Goal: Navigation & Orientation: Find specific page/section

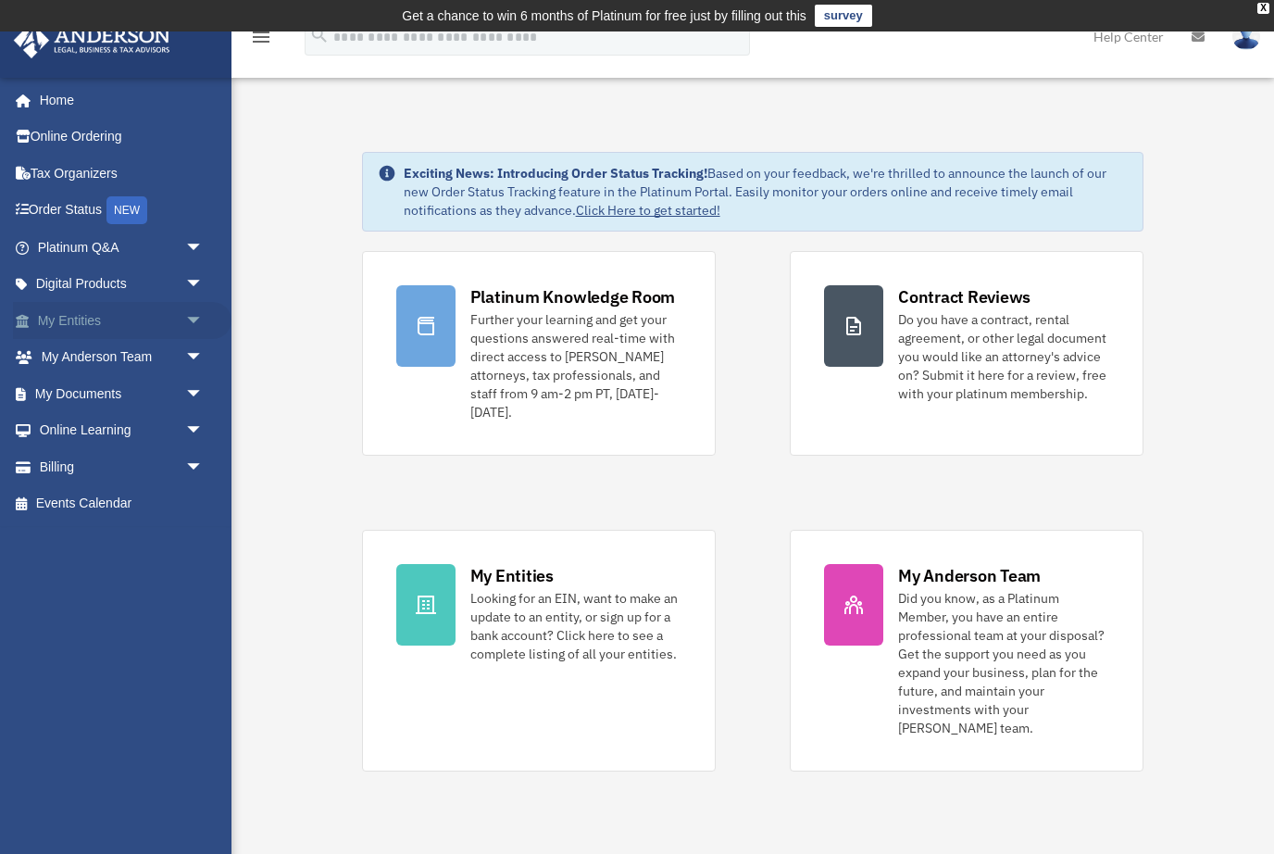
click at [153, 321] on link "My Entities arrow_drop_down" at bounding box center [122, 320] width 218 height 37
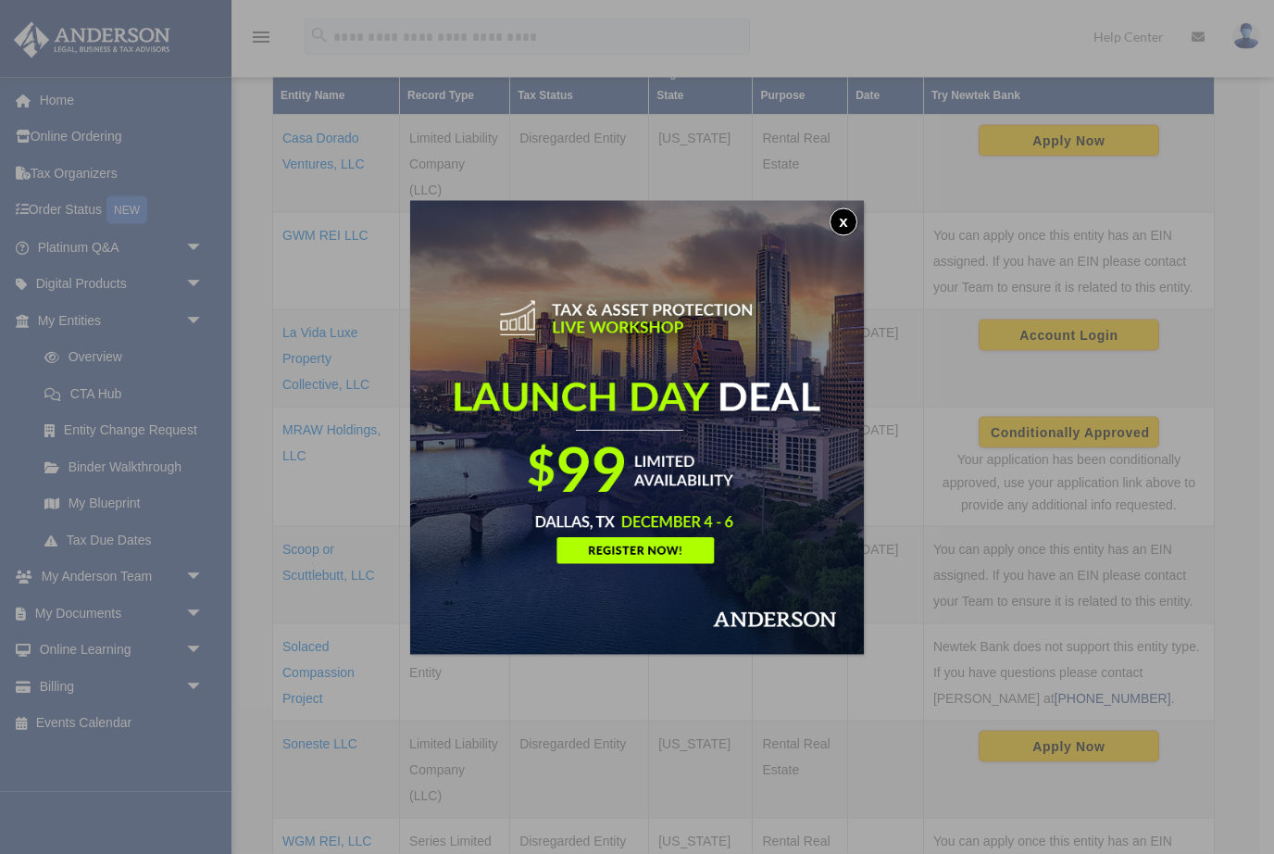
scroll to position [481, 0]
click at [835, 219] on button "x" at bounding box center [844, 222] width 28 height 28
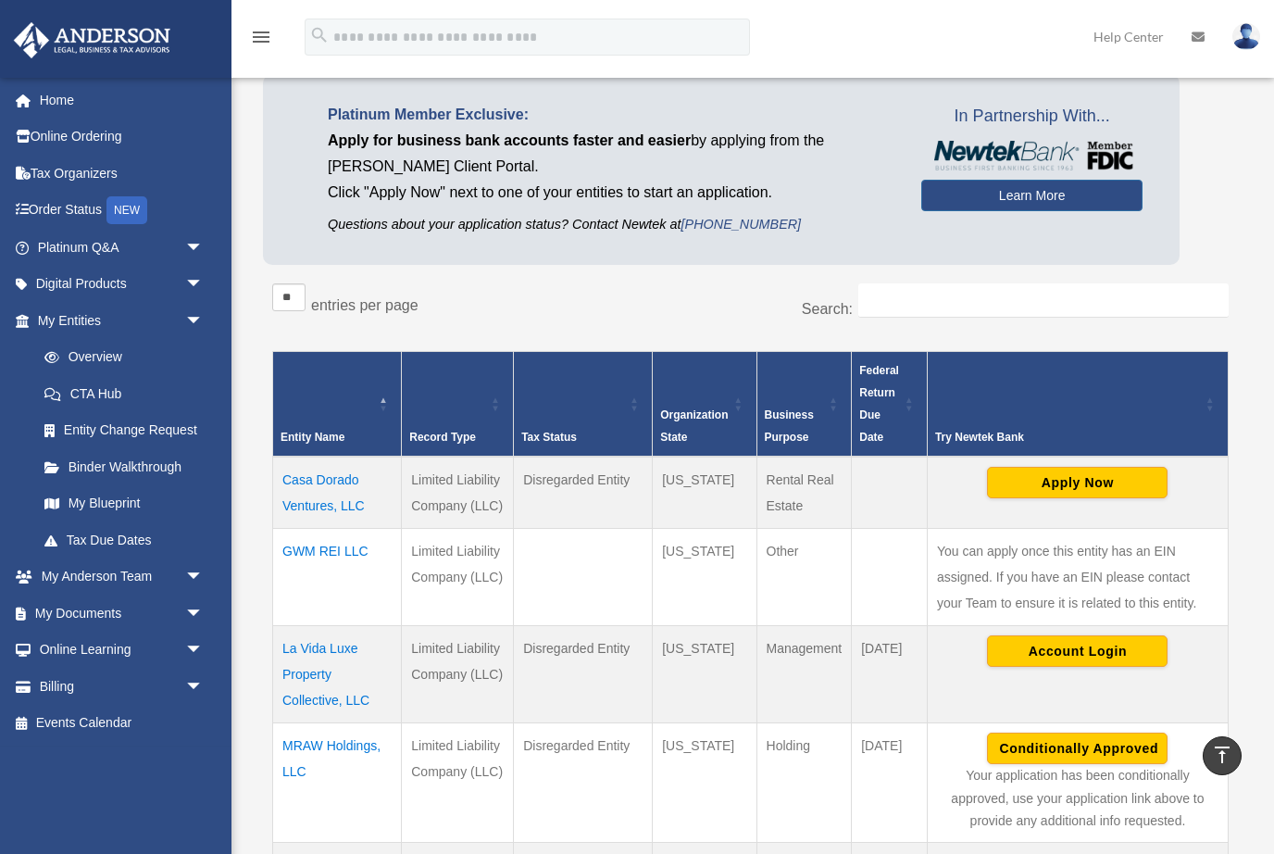
scroll to position [0, 0]
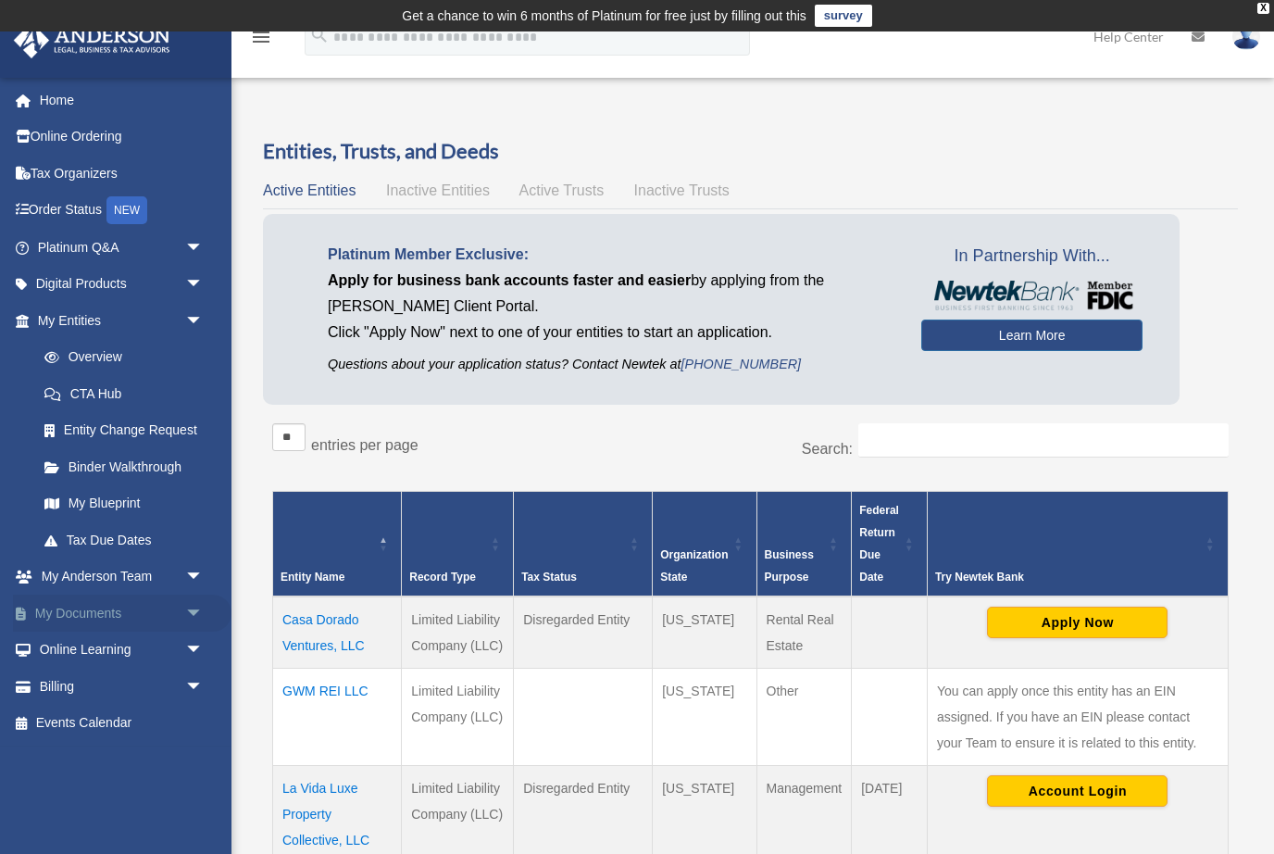
click at [75, 600] on link "My Documents arrow_drop_down" at bounding box center [122, 612] width 218 height 37
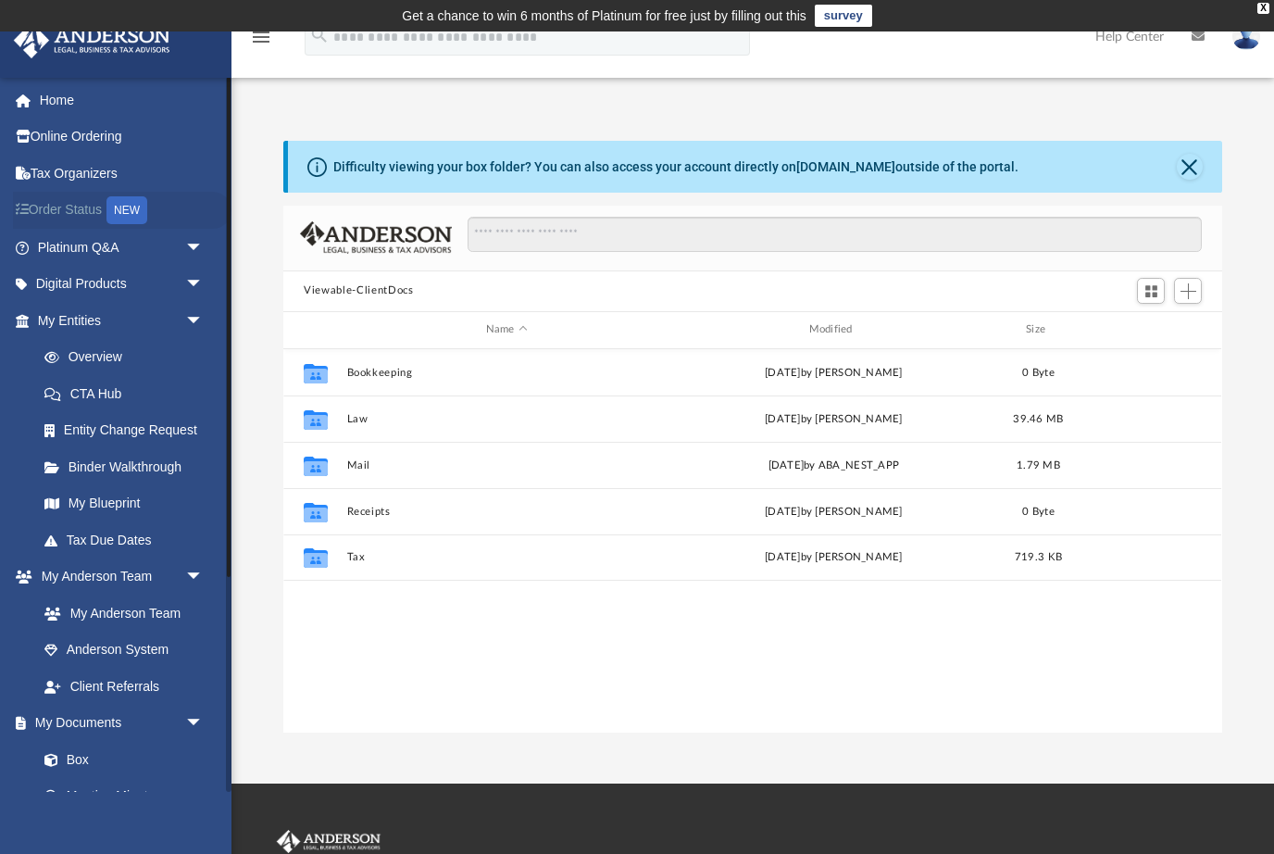
scroll to position [421, 939]
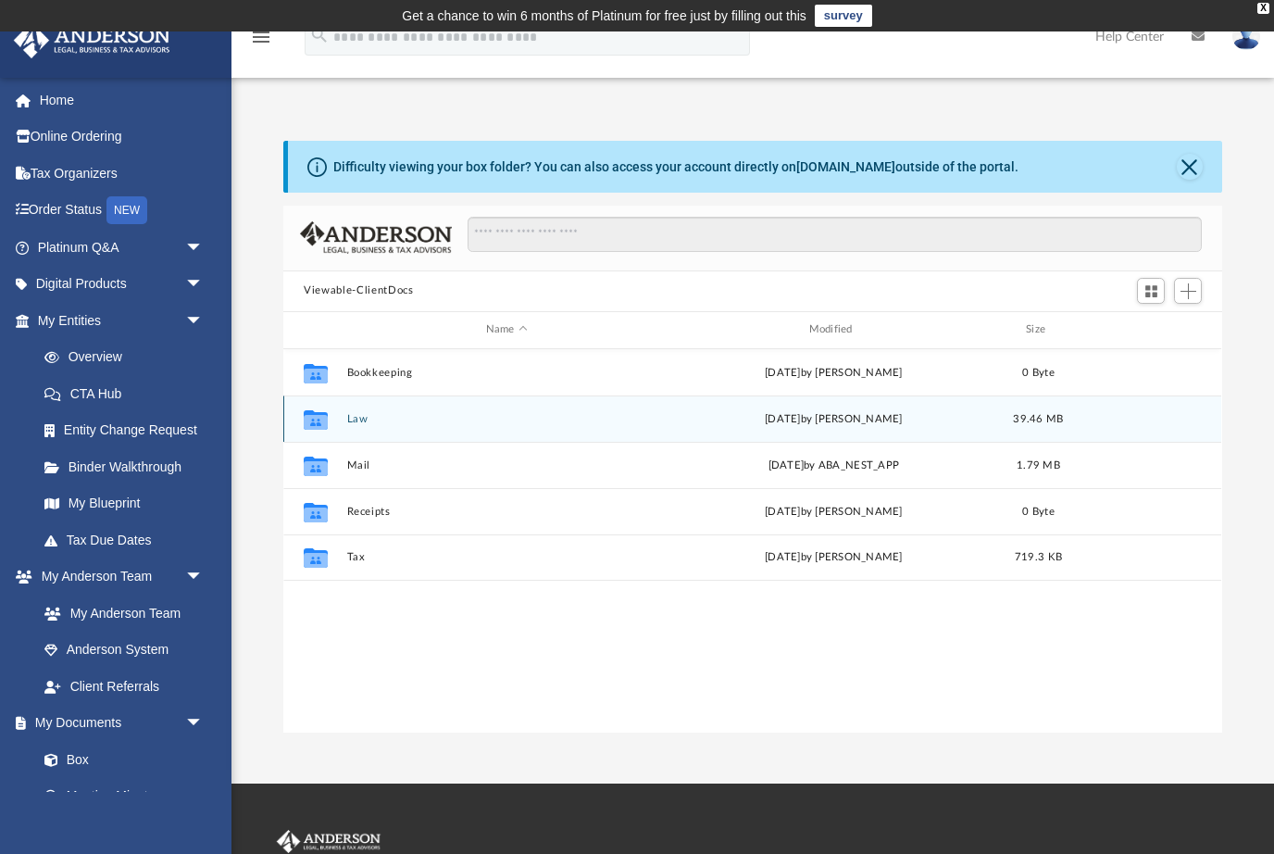
click at [363, 415] on button "Law" at bounding box center [506, 418] width 319 height 12
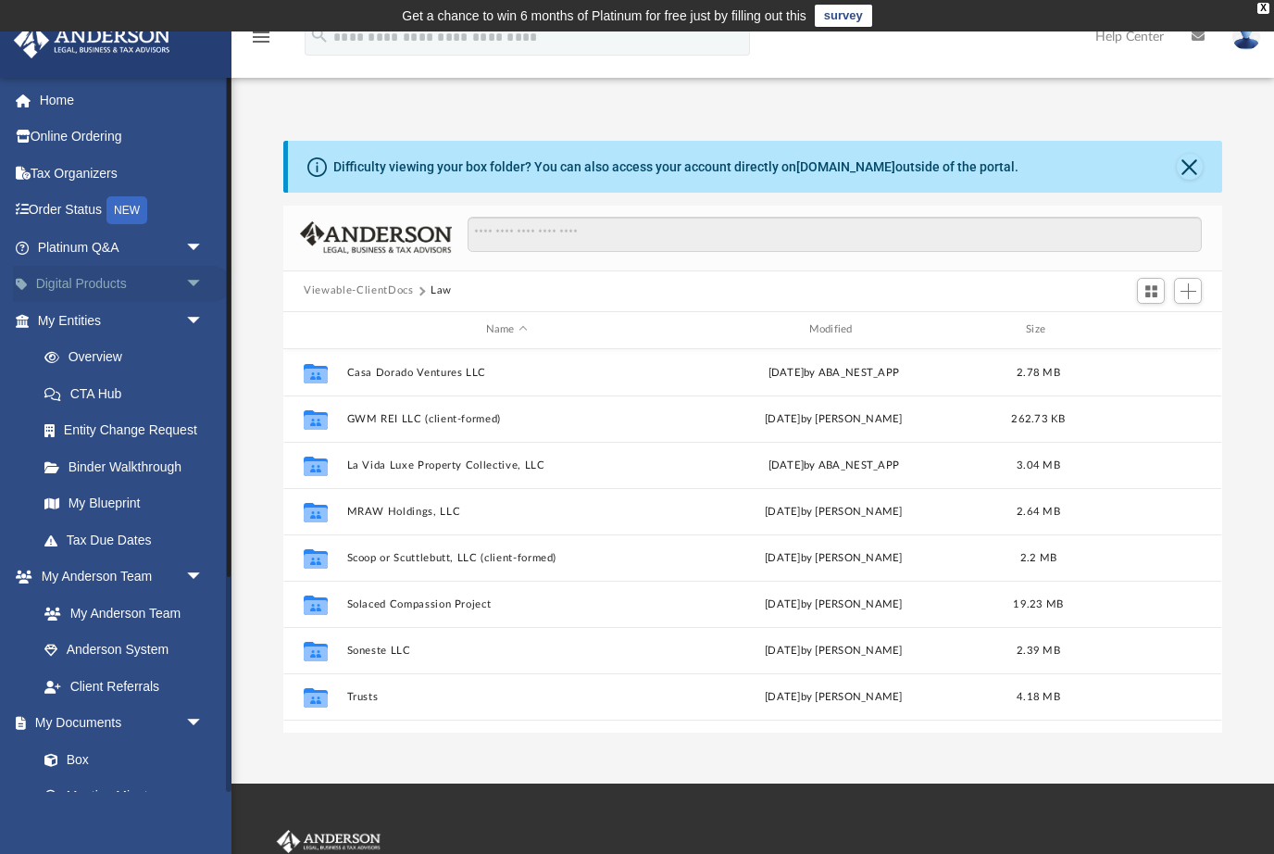
click at [106, 276] on link "Digital Products arrow_drop_down" at bounding box center [122, 284] width 218 height 37
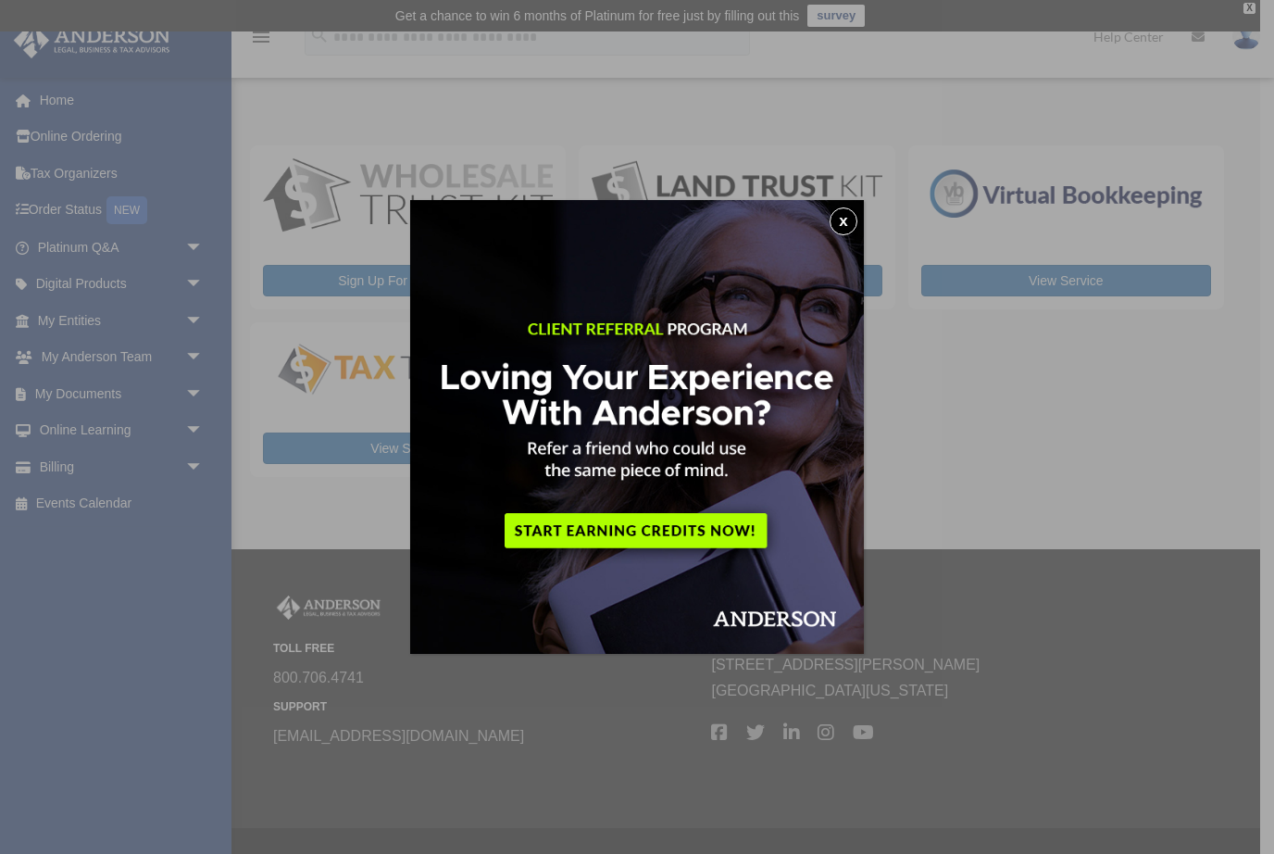
click at [842, 228] on button "x" at bounding box center [844, 221] width 28 height 28
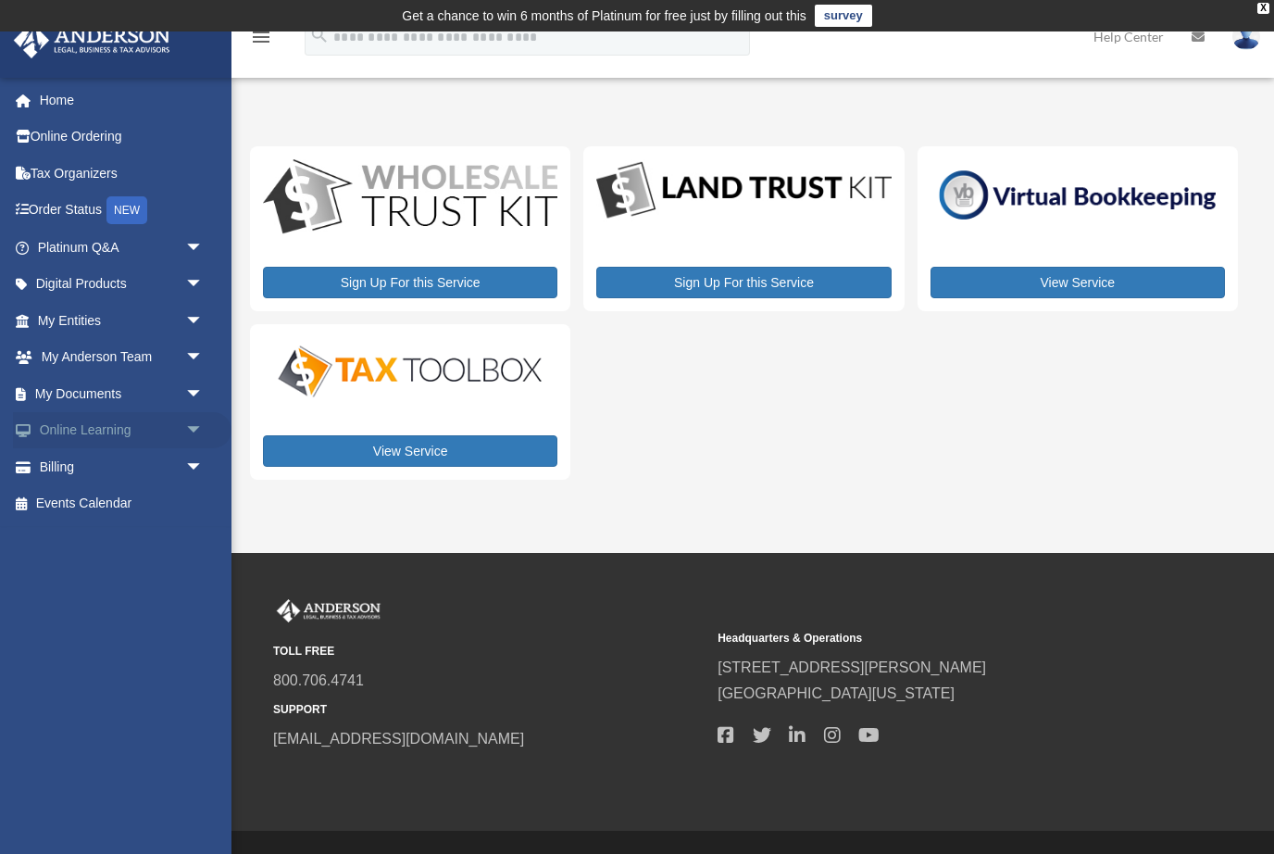
click at [124, 428] on link "Online Learning arrow_drop_down" at bounding box center [122, 430] width 218 height 37
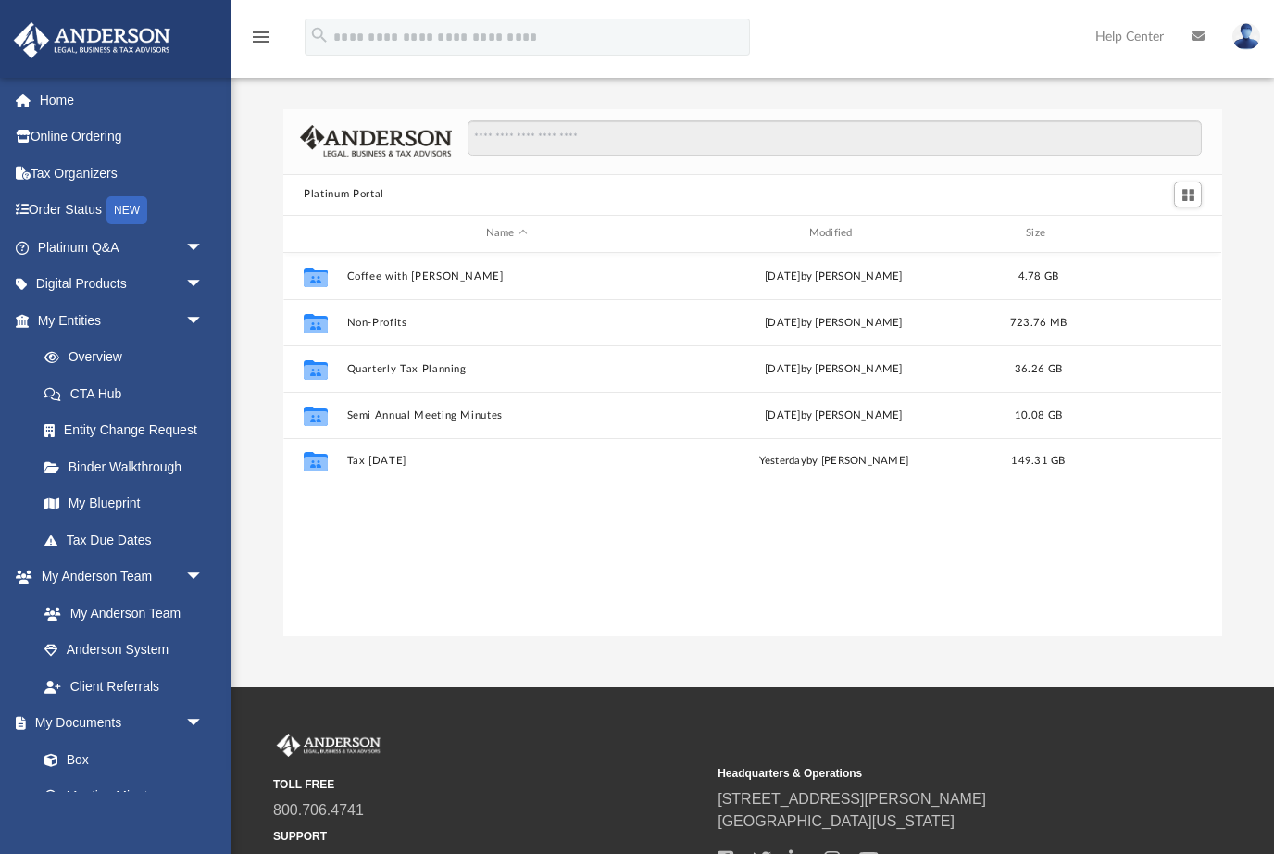
scroll to position [1, 1]
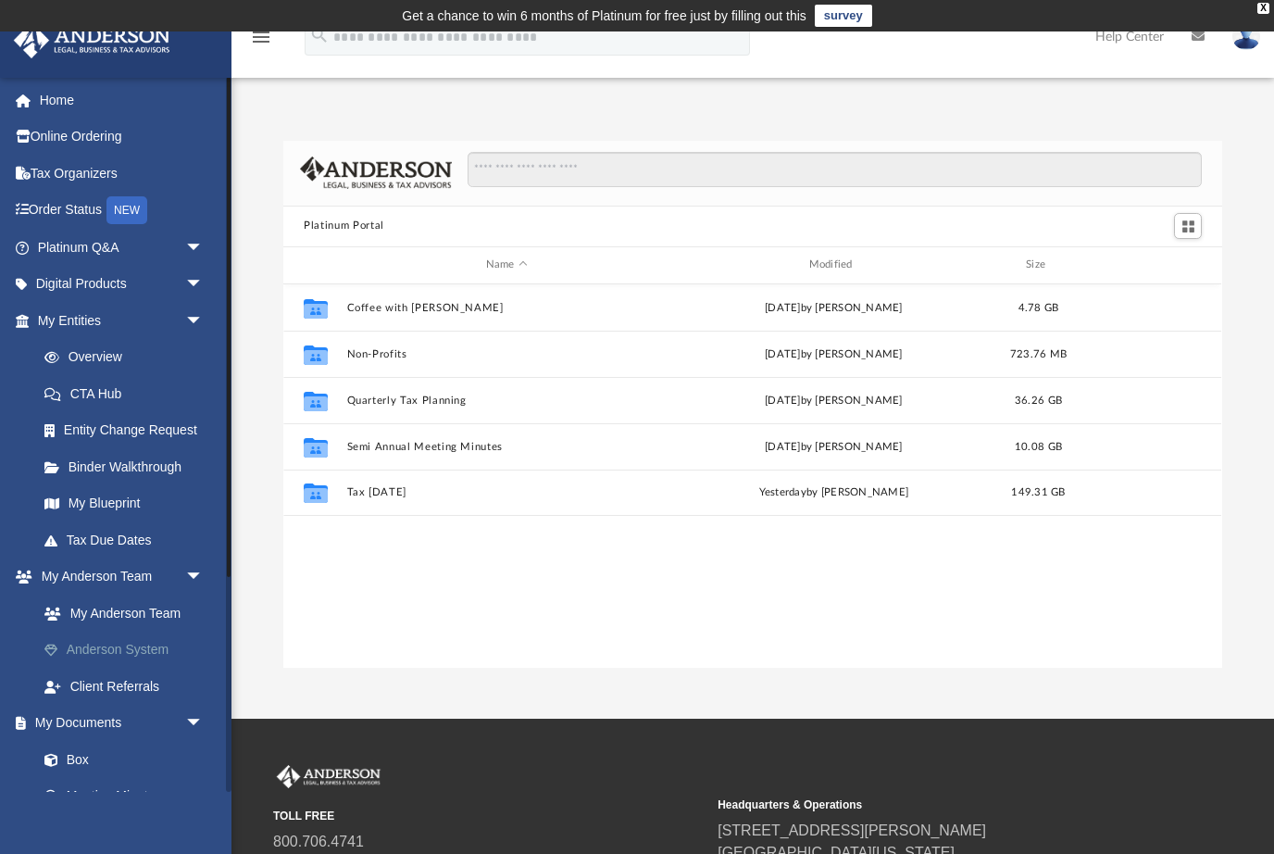
click at [102, 647] on link "Anderson System" at bounding box center [129, 649] width 206 height 37
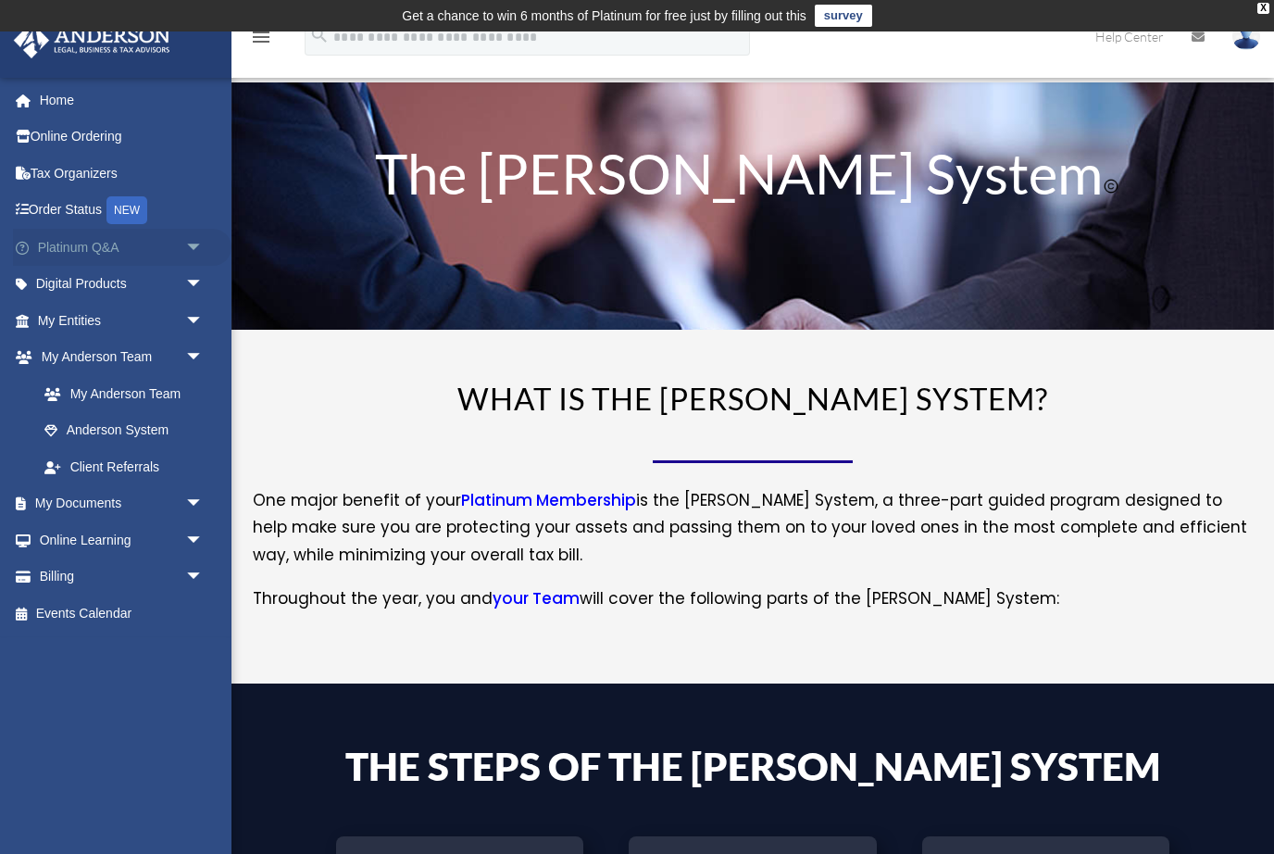
click at [170, 245] on link "Platinum Q&A arrow_drop_down" at bounding box center [122, 247] width 218 height 37
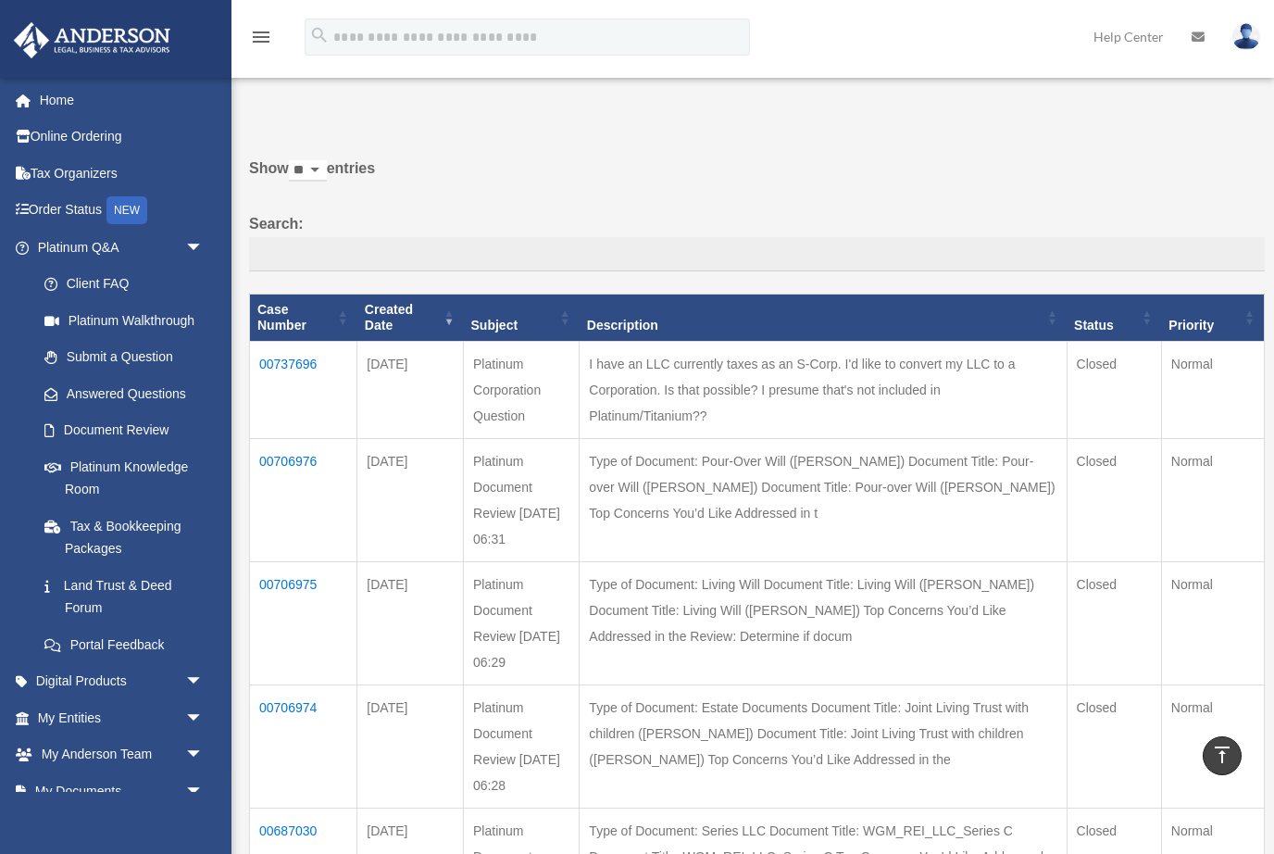
scroll to position [43, 0]
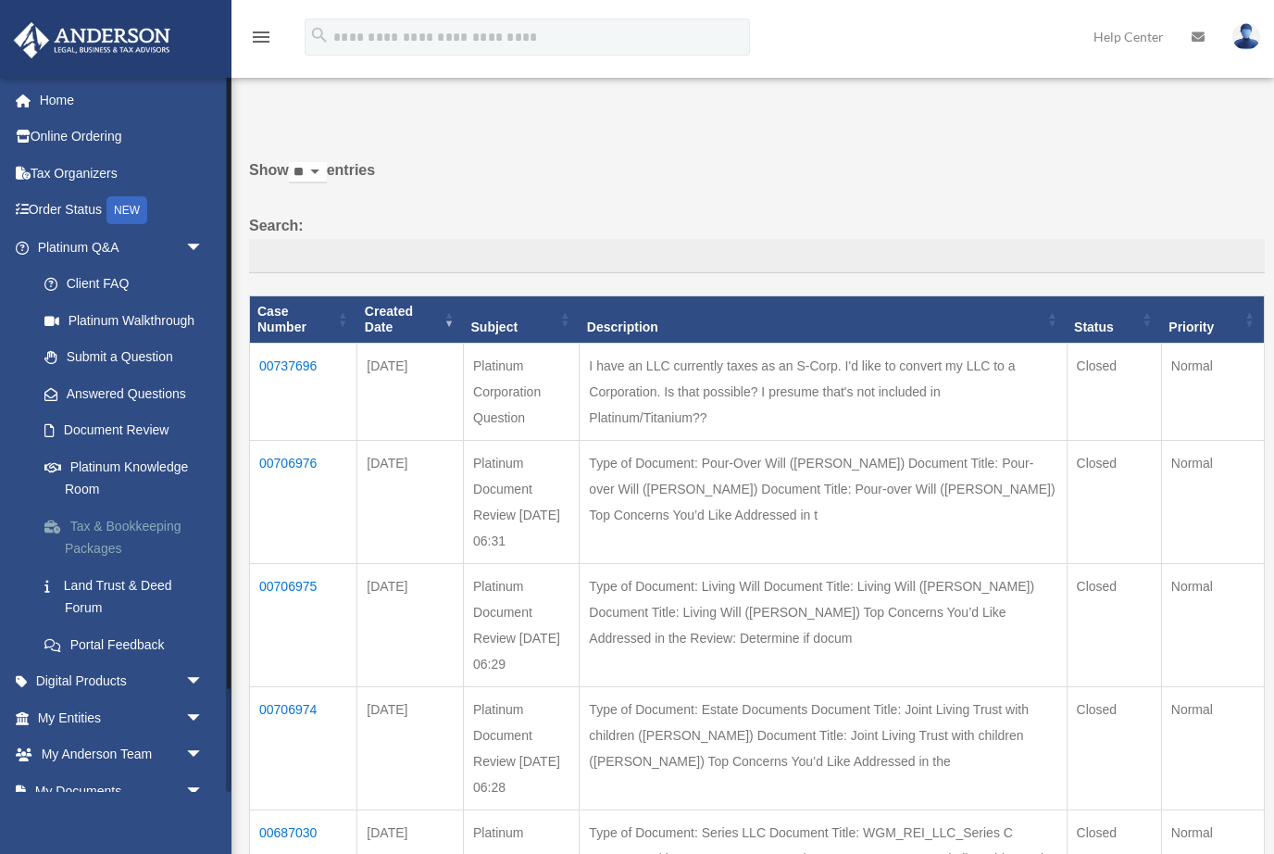
click at [85, 537] on link "Tax & Bookkeeping Packages" at bounding box center [129, 536] width 206 height 59
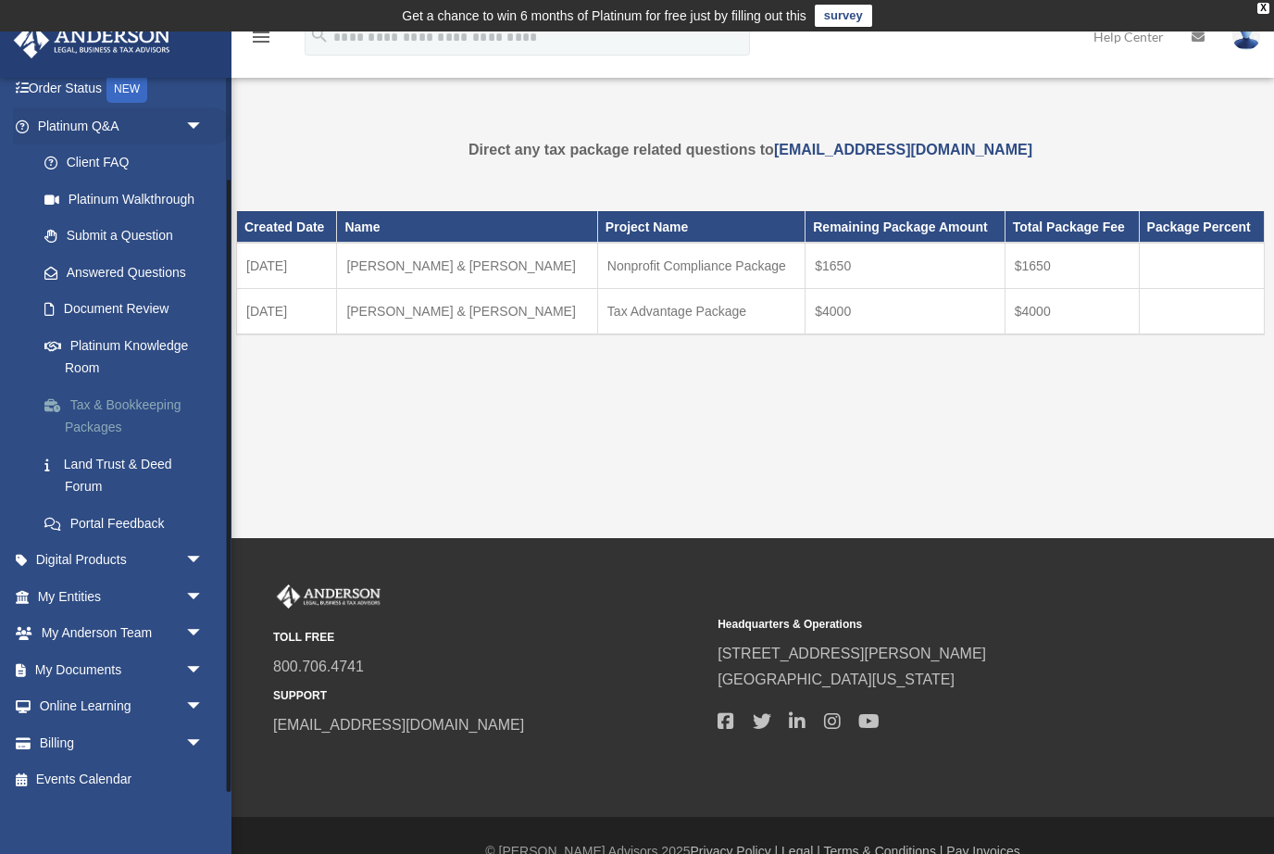
scroll to position [120, 0]
click at [79, 668] on link "My Documents arrow_drop_down" at bounding box center [122, 670] width 218 height 37
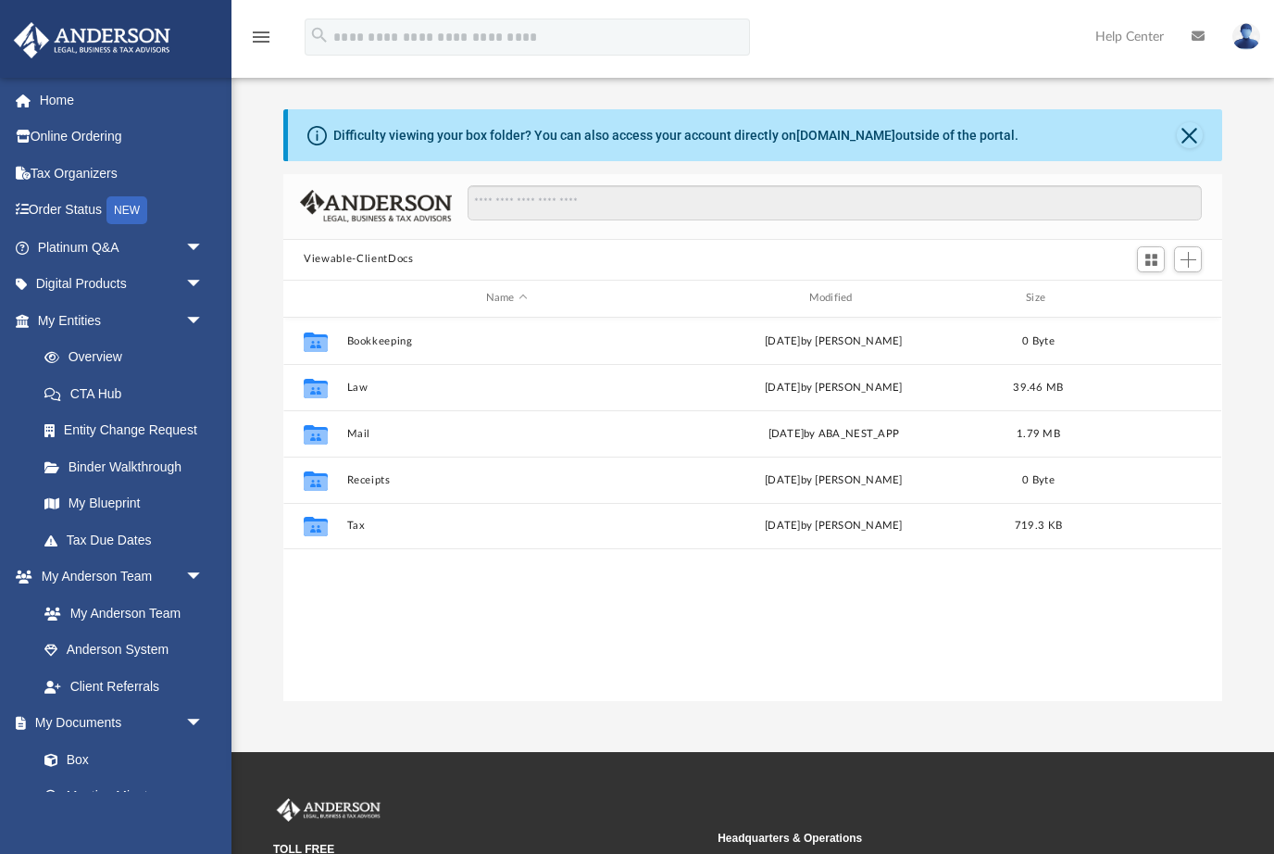
scroll to position [421, 939]
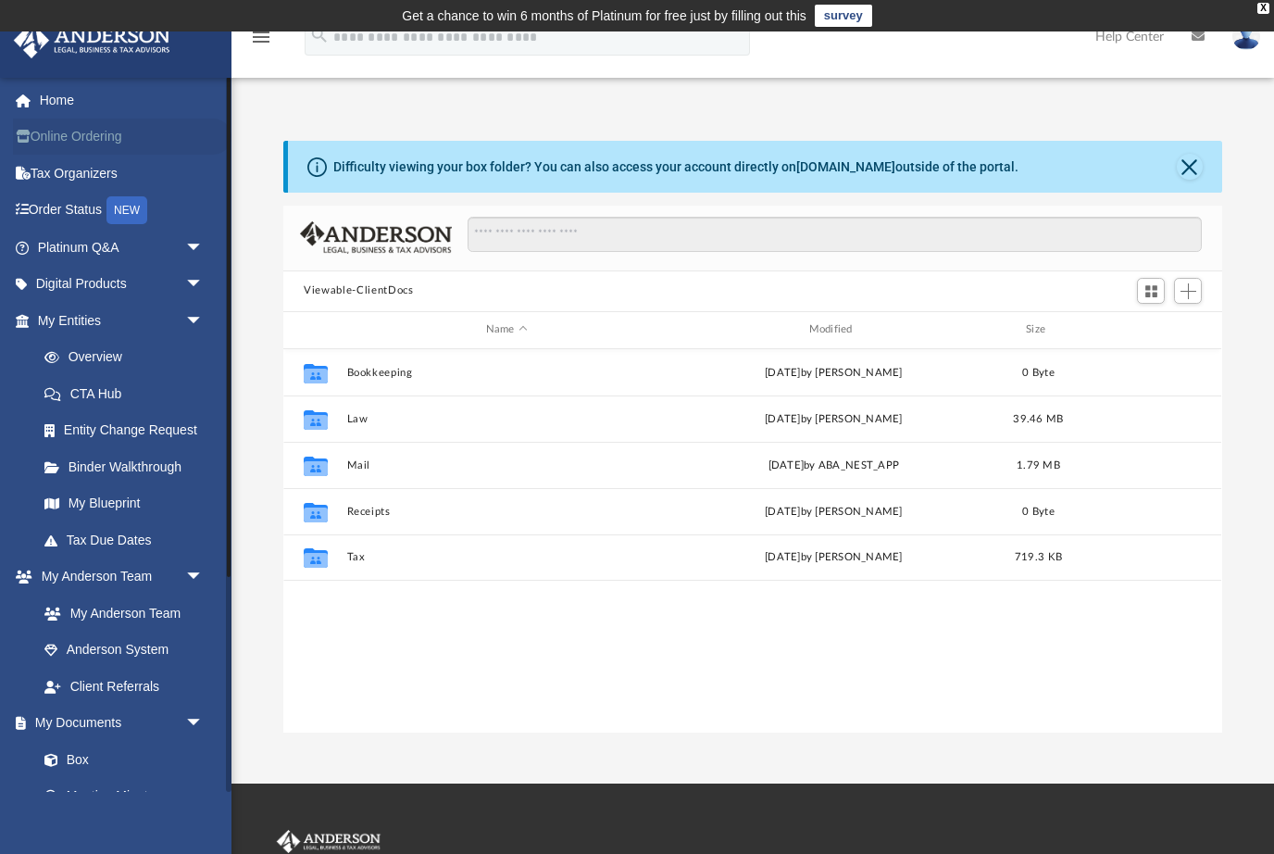
click at [75, 141] on link "Online Ordering" at bounding box center [122, 137] width 218 height 37
